Goal: Information Seeking & Learning: Learn about a topic

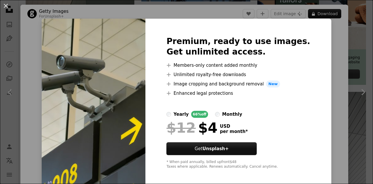
scroll to position [3, 0]
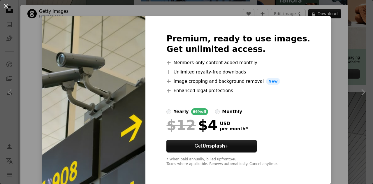
click at [325, 76] on div "An X shape Premium, ready to use images. Get unlimited access. A plus sign Memb…" at bounding box center [186, 92] width 373 height 184
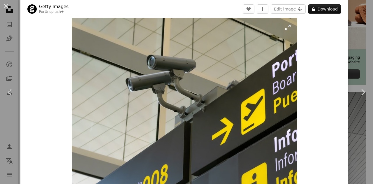
scroll to position [7, 0]
click at [285, 30] on img "Zoom in on this image" at bounding box center [184, 102] width 225 height 169
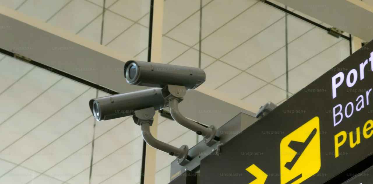
scroll to position [45, 0]
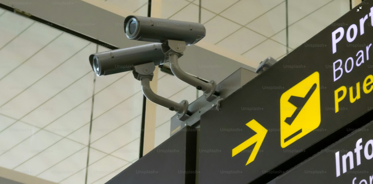
click at [359, 10] on img "Zoom out on this image" at bounding box center [186, 95] width 373 height 280
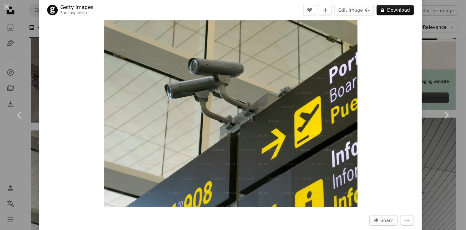
scroll to position [10, 0]
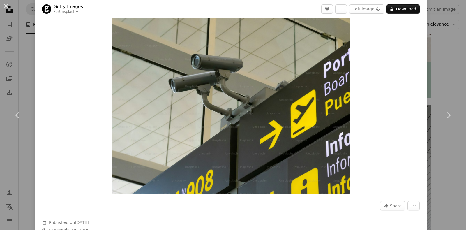
drag, startPoint x: 354, startPoint y: 0, endPoint x: 69, endPoint y: 136, distance: 315.5
click at [69, 136] on div "Zoom in" at bounding box center [231, 104] width 392 height 185
click at [245, 121] on img "Zoom in on this image" at bounding box center [230, 104] width 238 height 179
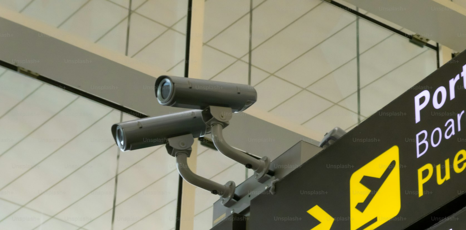
scroll to position [56, 0]
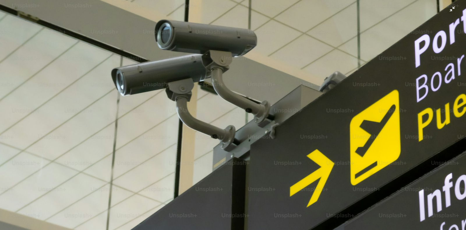
click at [259, 106] on img "Zoom out on this image" at bounding box center [233, 119] width 466 height 350
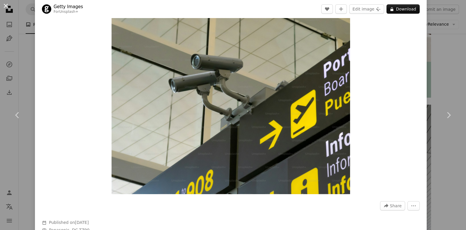
click at [8, 3] on button "An X shape" at bounding box center [5, 5] width 7 height 7
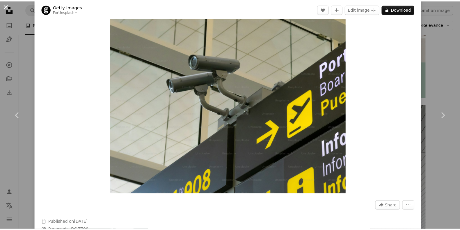
scroll to position [256, 0]
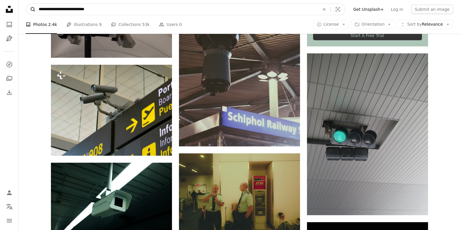
drag, startPoint x: 130, startPoint y: 12, endPoint x: 28, endPoint y: 12, distance: 101.9
click at [28, 12] on form "**********" at bounding box center [186, 9] width 320 height 12
paste input "Find visuals sitewide"
type input "**********"
click at [26, 4] on button "A magnifying glass" at bounding box center [31, 9] width 10 height 11
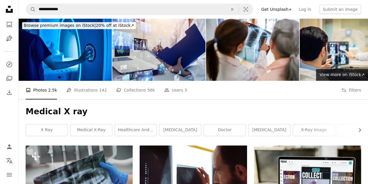
drag, startPoint x: 373, startPoint y: 0, endPoint x: 208, endPoint y: 99, distance: 192.5
click at [208, 99] on div "A photo Photos 2.5k Pen Tool Illustrations 142 A stack of folders Collections 5…" at bounding box center [194, 90] width 336 height 19
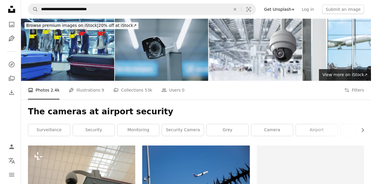
scroll to position [205, 0]
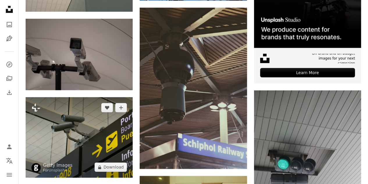
click at [80, 130] on img at bounding box center [79, 137] width 107 height 80
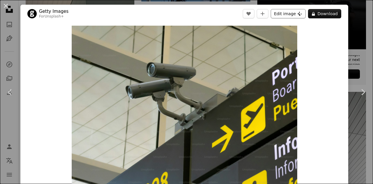
click at [285, 17] on button "Edit image Plus sign for Unsplash+" at bounding box center [287, 13] width 35 height 9
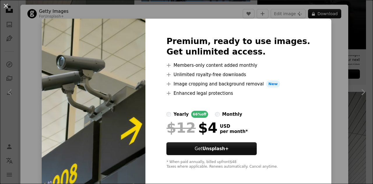
click at [316, 47] on div "An X shape Premium, ready to use images. Get unlimited access. A plus sign Memb…" at bounding box center [186, 92] width 373 height 184
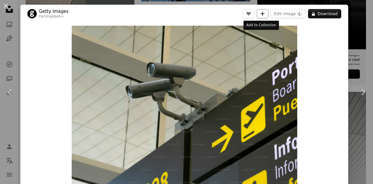
click at [261, 12] on icon "A plus sign" at bounding box center [262, 13] width 5 height 5
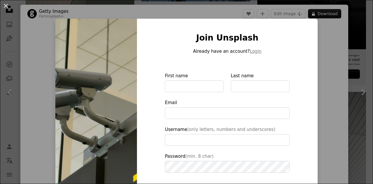
click at [340, 63] on div "An X shape Join Unsplash Already have an account? Login First name Last name Em…" at bounding box center [186, 92] width 373 height 184
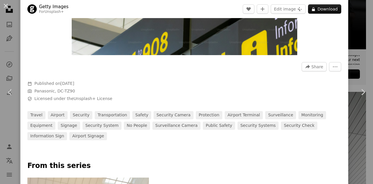
scroll to position [139, 0]
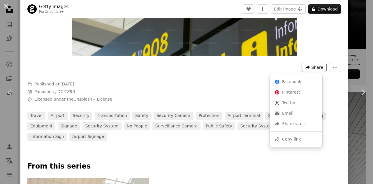
click at [311, 68] on span "Share" at bounding box center [317, 67] width 12 height 9
click at [287, 138] on div "A URL sharing icon (chains) Copy link" at bounding box center [296, 139] width 48 height 10
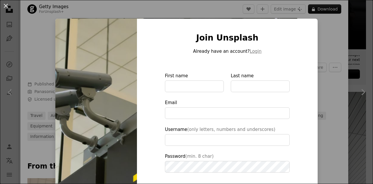
type input "**********"
click at [341, 39] on div "An X shape Join Unsplash Already have an account? Login First name Last name Em…" at bounding box center [186, 92] width 373 height 184
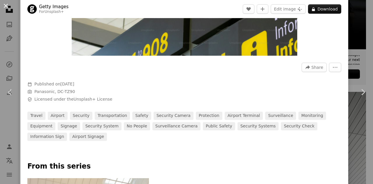
click at [5, 3] on button "An X shape" at bounding box center [5, 5] width 7 height 7
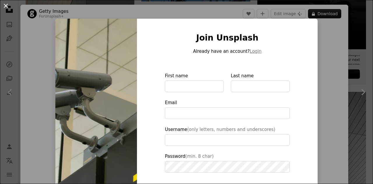
type input "**********"
click at [3, 4] on button "An X shape" at bounding box center [5, 5] width 7 height 7
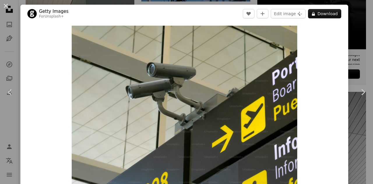
click at [3, 4] on button "An X shape" at bounding box center [5, 5] width 7 height 7
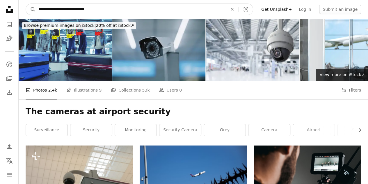
click at [119, 4] on input "**********" at bounding box center [131, 9] width 190 height 11
type input "*"
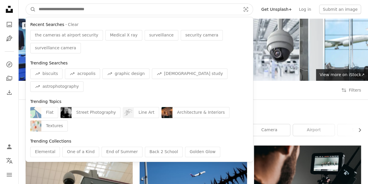
paste input "**********"
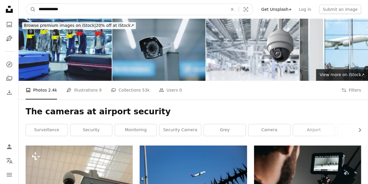
type input "**********"
click at [26, 4] on button "A magnifying glass" at bounding box center [31, 9] width 10 height 11
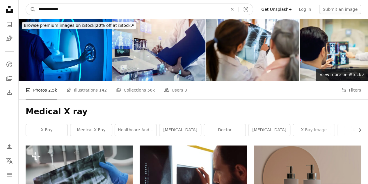
click at [91, 7] on input "**********" at bounding box center [131, 9] width 190 height 11
click at [26, 4] on button "A magnifying glass" at bounding box center [31, 9] width 10 height 11
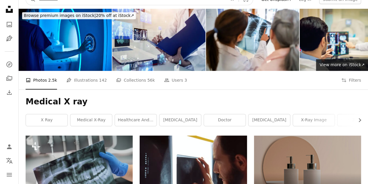
scroll to position [10, 0]
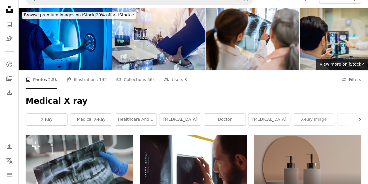
click at [322, 31] on img at bounding box center [346, 39] width 93 height 62
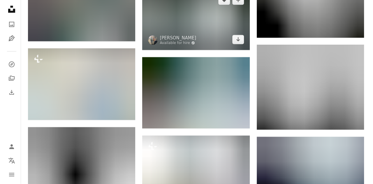
scroll to position [647, 0]
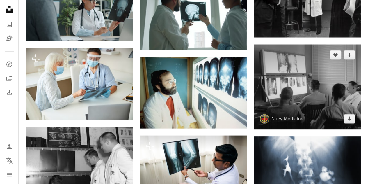
click at [312, 82] on img at bounding box center [307, 87] width 107 height 85
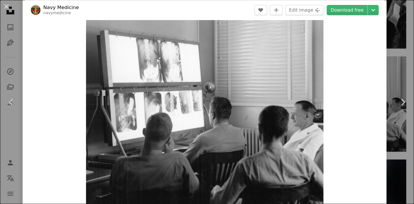
scroll to position [8, 0]
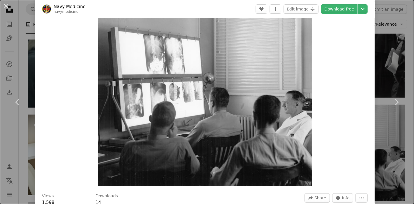
drag, startPoint x: 347, startPoint y: 1, endPoint x: 77, endPoint y: 117, distance: 293.4
click at [77, 117] on div "Zoom in" at bounding box center [205, 101] width 340 height 175
click at [309, 183] on icon "Share this image" at bounding box center [311, 198] width 4 height 4
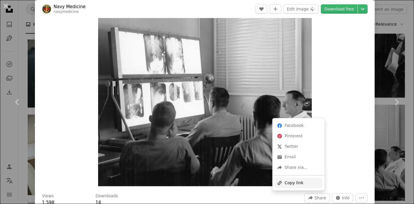
click at [300, 183] on div "A URL sharing icon (chains) Copy link" at bounding box center [299, 183] width 48 height 10
